Goal: Information Seeking & Learning: Compare options

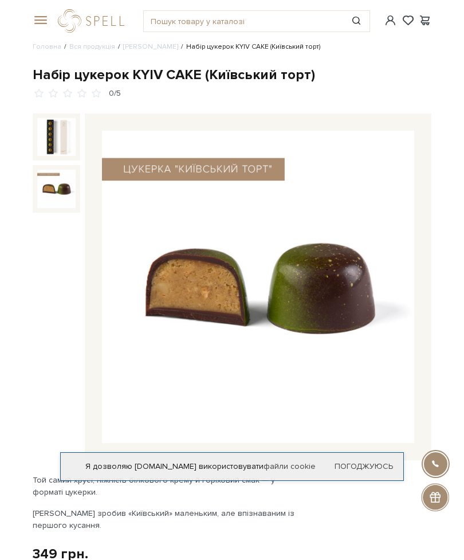
click at [56, 189] on img at bounding box center [56, 189] width 38 height 38
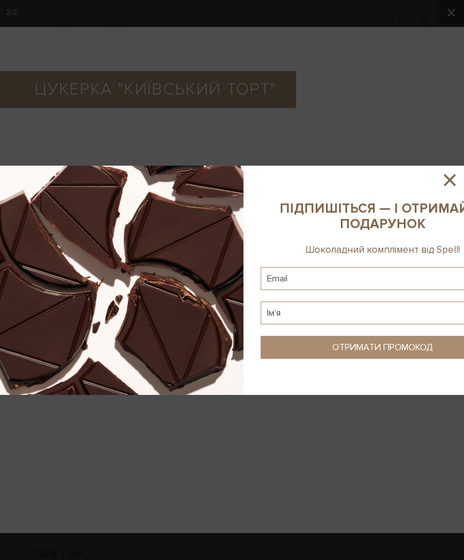
click at [447, 180] on icon at bounding box center [449, 179] width 19 height 19
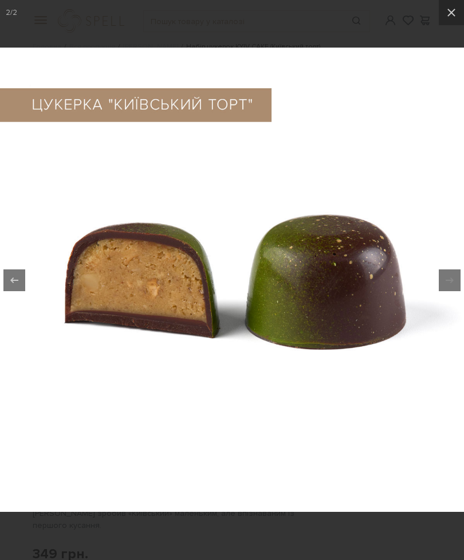
click at [448, 16] on icon at bounding box center [452, 13] width 14 height 14
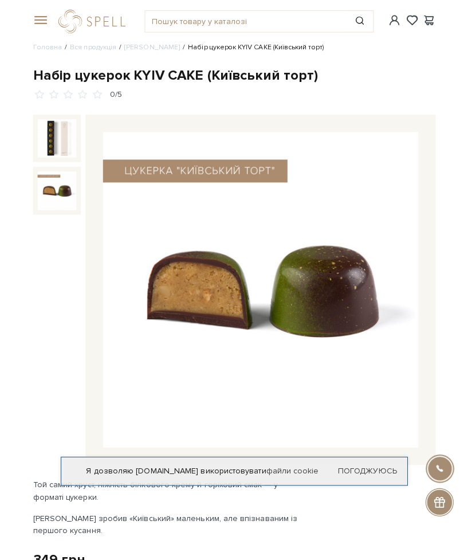
click at [42, 22] on span at bounding box center [38, 20] width 11 height 10
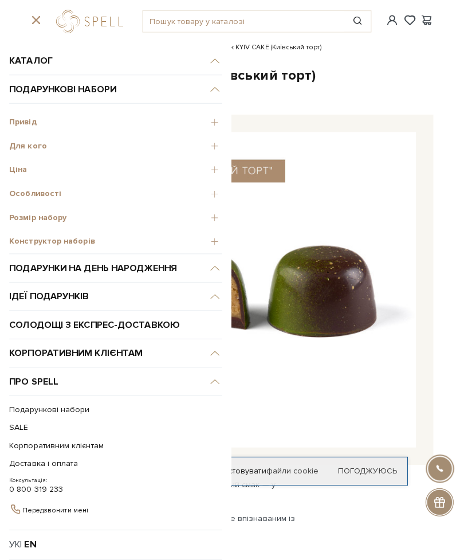
click at [42, 146] on span "Для кого" at bounding box center [114, 144] width 211 height 10
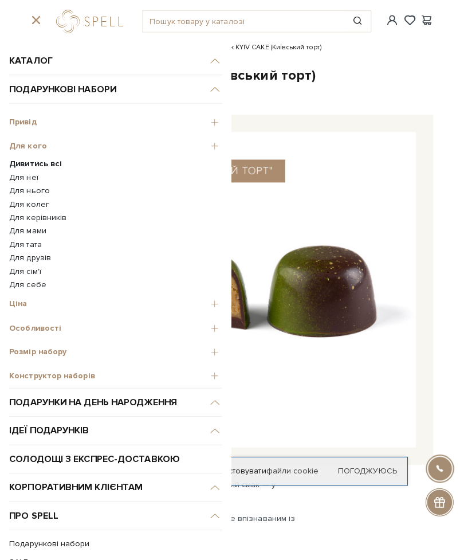
click at [31, 268] on link "Для сім'ї" at bounding box center [114, 269] width 211 height 10
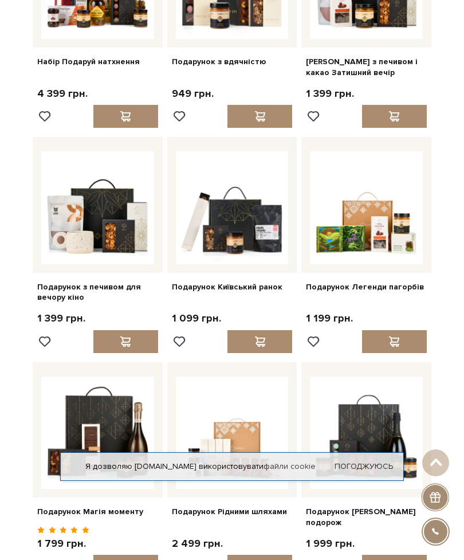
click at [396, 290] on div "Подарунок Легенди пагорбів 1 199 грн." at bounding box center [367, 247] width 130 height 220
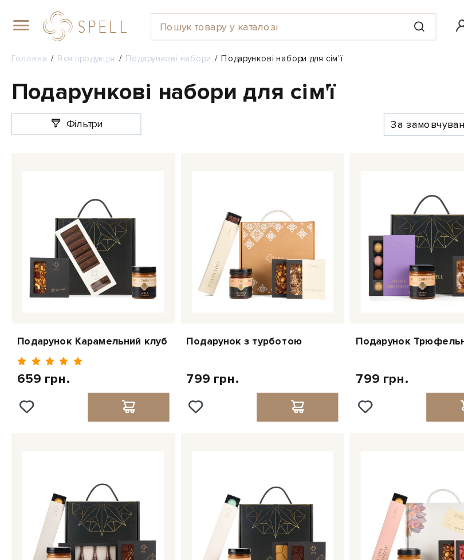
click at [33, 22] on span at bounding box center [38, 20] width 11 height 10
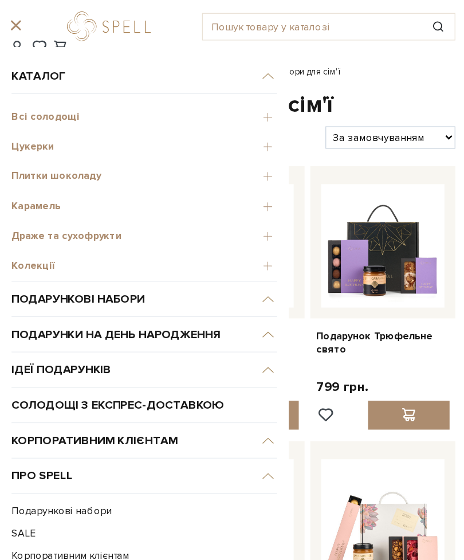
click at [30, 122] on div "Цукерки" at bounding box center [114, 115] width 211 height 24
click at [37, 118] on span "Цукерки" at bounding box center [114, 116] width 211 height 10
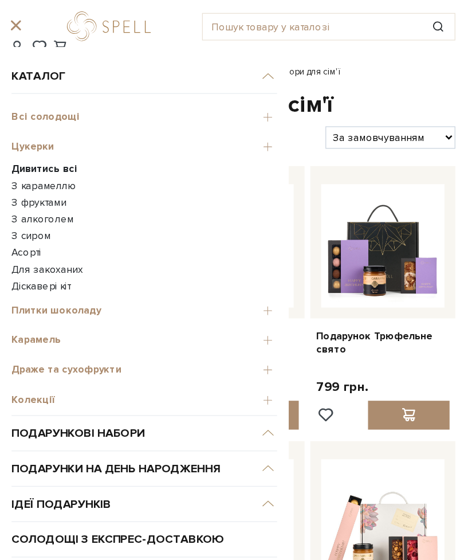
click at [37, 137] on b "Дивитись всі" at bounding box center [35, 134] width 52 height 10
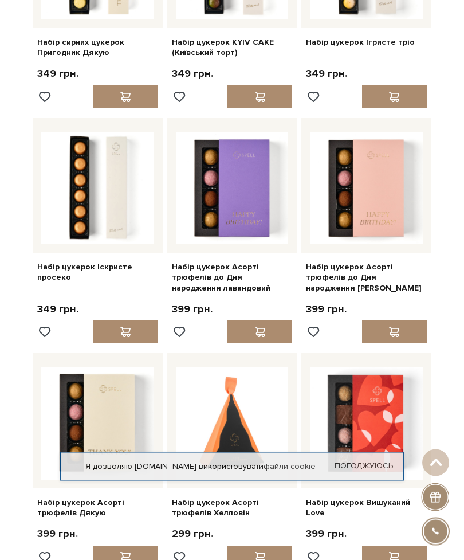
scroll to position [698, 0]
click at [370, 271] on link "Набір цукерок Асорті трюфелів до Дня народження рожевий" at bounding box center [366, 278] width 121 height 32
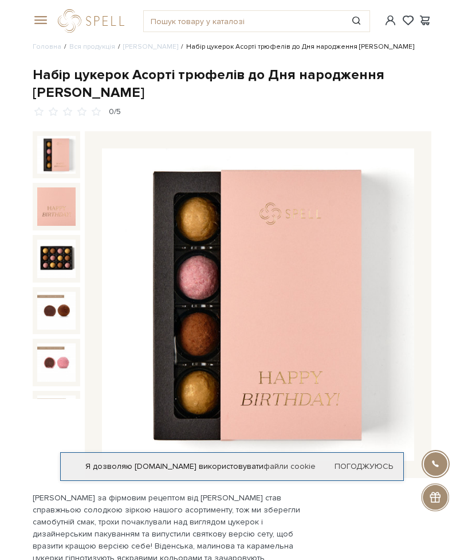
click at [60, 208] on img at bounding box center [56, 206] width 38 height 38
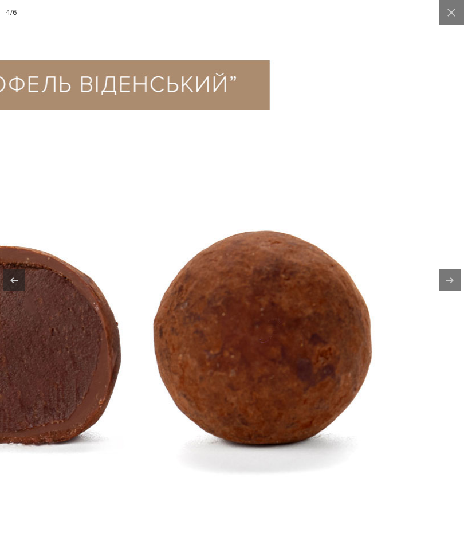
click at [453, 17] on icon at bounding box center [452, 13] width 14 height 14
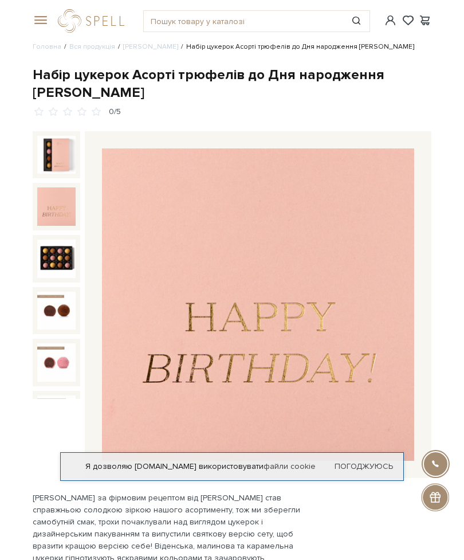
click at [60, 256] on img at bounding box center [56, 259] width 38 height 38
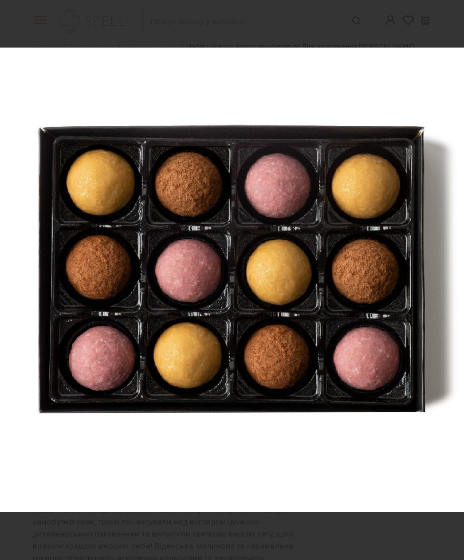
click at [450, 19] on icon at bounding box center [452, 13] width 14 height 14
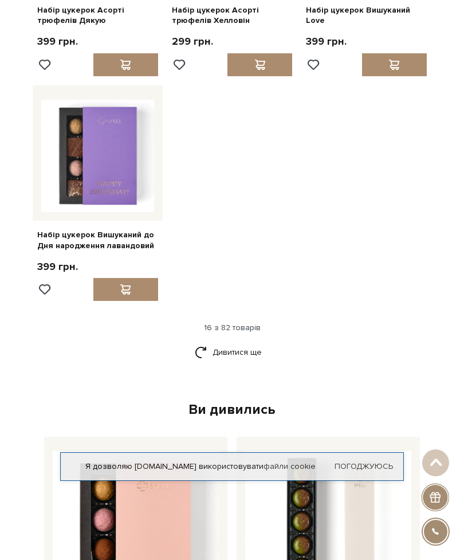
scroll to position [1189, 0]
click at [245, 346] on link "Дивитися ще" at bounding box center [232, 353] width 75 height 20
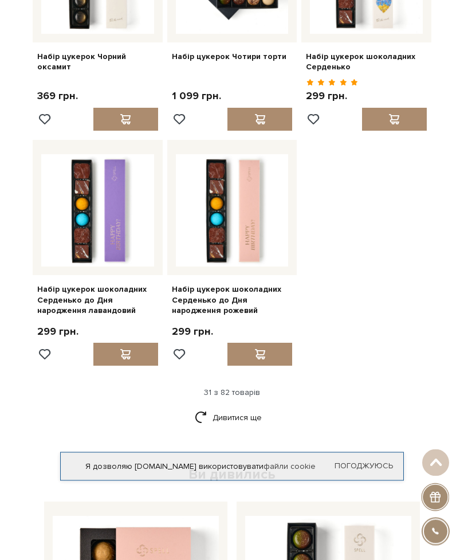
scroll to position [2290, 0]
click at [247, 408] on link "Дивитися ще" at bounding box center [232, 418] width 75 height 20
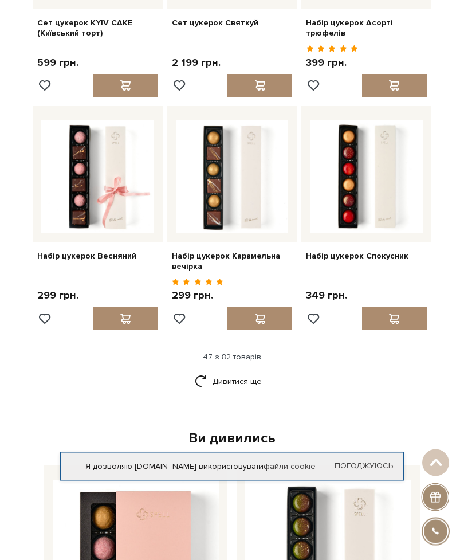
scroll to position [3496, 0]
click at [255, 371] on link "Дивитися ще" at bounding box center [232, 381] width 75 height 20
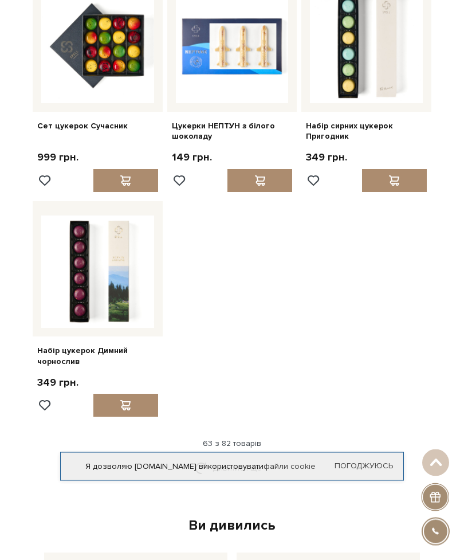
scroll to position [4782, 0]
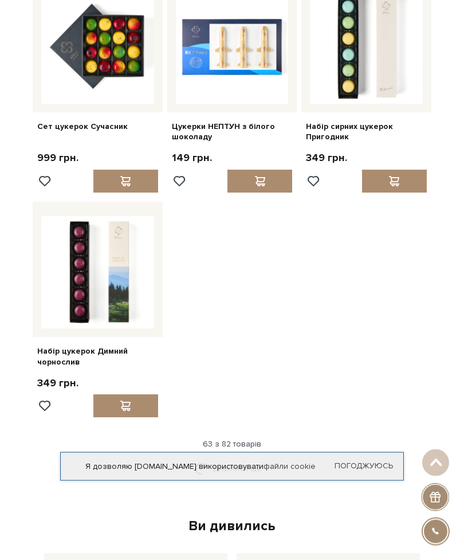
click at [250, 459] on link "Дивитися ще" at bounding box center [232, 469] width 75 height 20
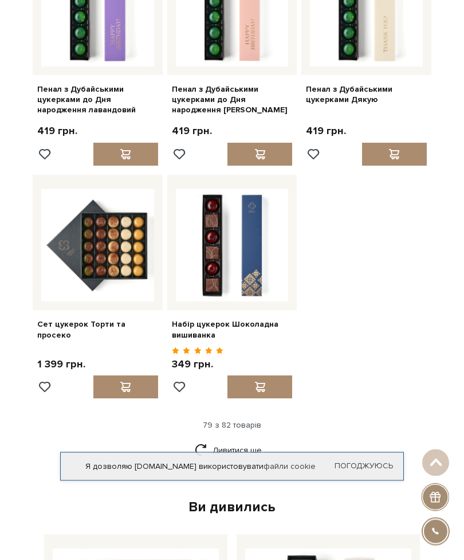
scroll to position [5964, 0]
click at [248, 440] on link "Дивитися ще" at bounding box center [232, 450] width 75 height 20
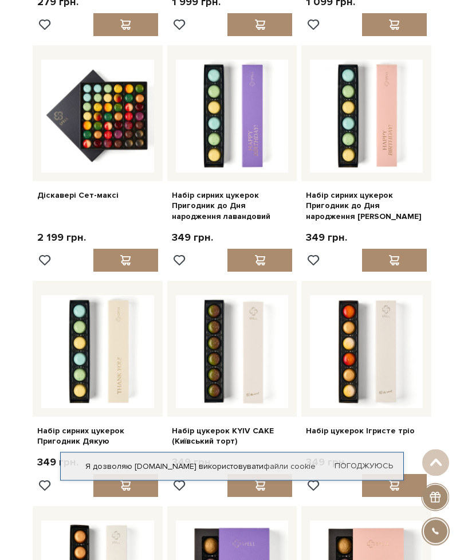
scroll to position [309, 0]
click at [225, 431] on link "Набір цукерок KYIV CAKE (Київський торт)" at bounding box center [232, 436] width 121 height 21
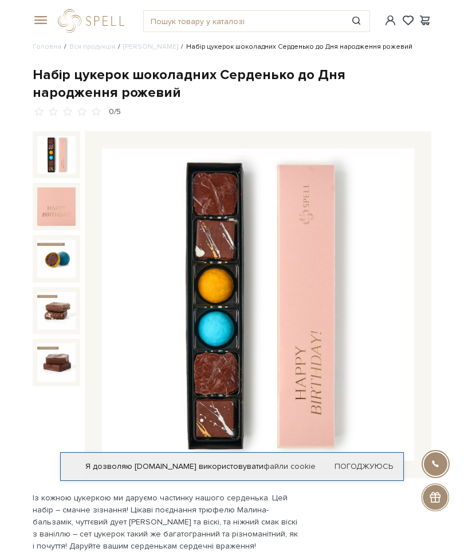
click at [61, 255] on img at bounding box center [56, 259] width 38 height 38
